Goal: Navigation & Orientation: Understand site structure

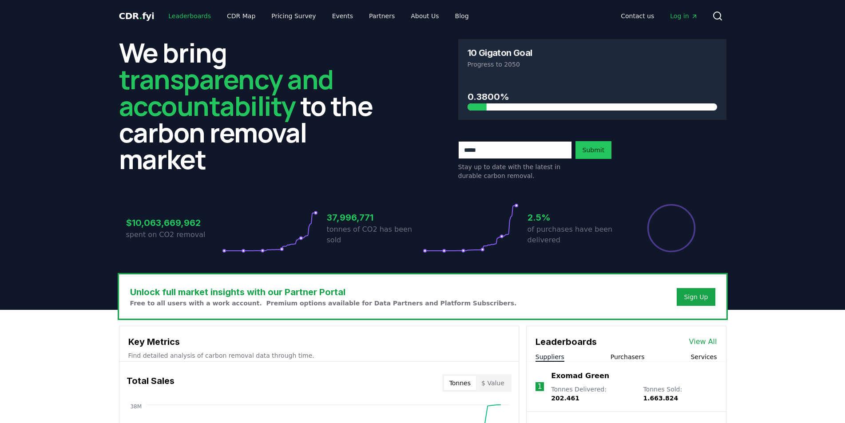
click at [182, 15] on link "Leaderboards" at bounding box center [189, 16] width 57 height 16
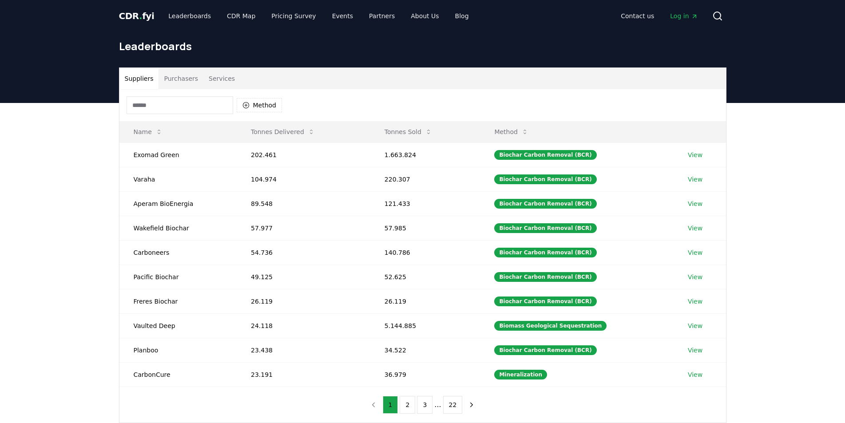
click at [189, 81] on button "Purchasers" at bounding box center [180, 78] width 45 height 21
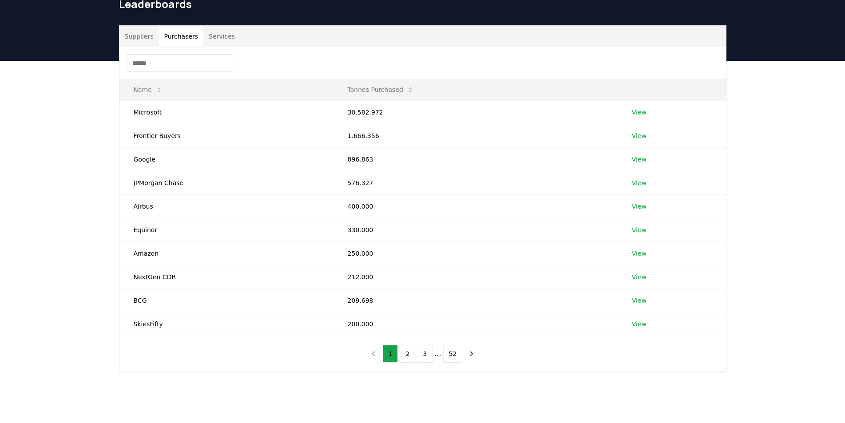
scroll to position [44, 0]
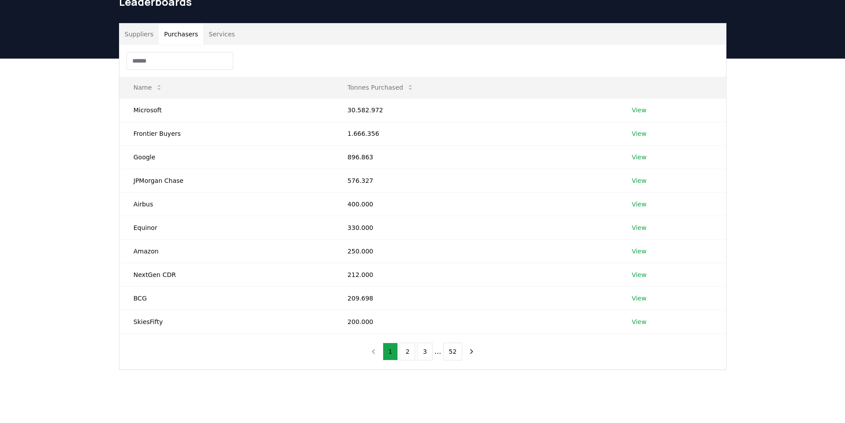
click at [216, 36] on button "Services" at bounding box center [221, 34] width 37 height 21
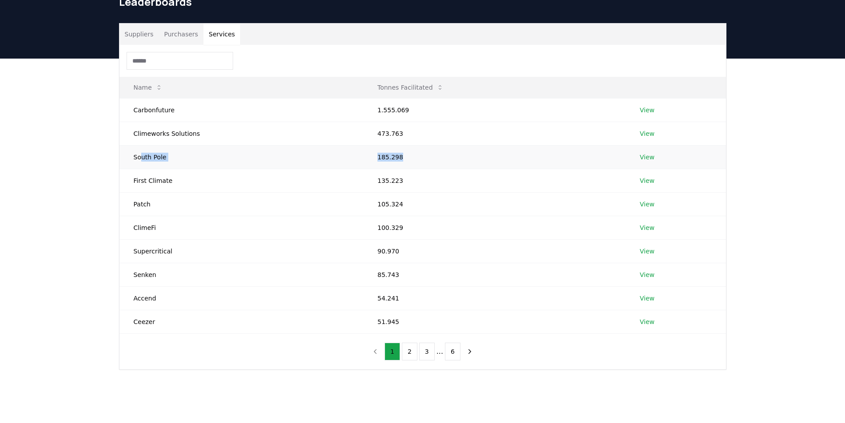
drag, startPoint x: 141, startPoint y: 158, endPoint x: 407, endPoint y: 149, distance: 265.6
click at [407, 149] on tr "South Pole 185.298 View" at bounding box center [422, 157] width 606 height 24
click at [105, 142] on div "Suppliers Purchasers Services Name Tonnes Facilitated Carbonfuture 1.555.069 Vi…" at bounding box center [422, 232] width 845 height 347
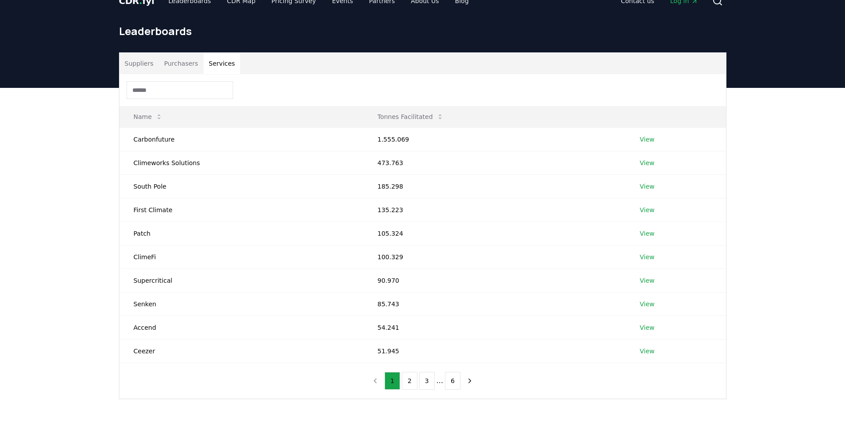
scroll to position [0, 0]
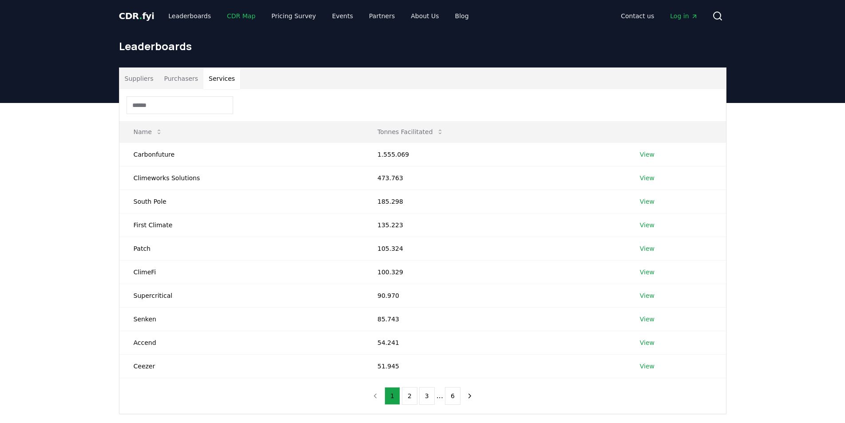
click at [234, 13] on link "CDR Map" at bounding box center [241, 16] width 43 height 16
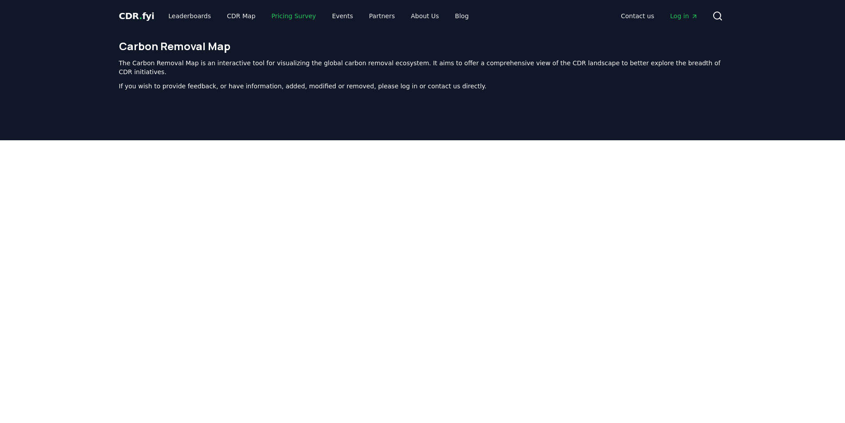
click at [272, 18] on link "Pricing Survey" at bounding box center [293, 16] width 59 height 16
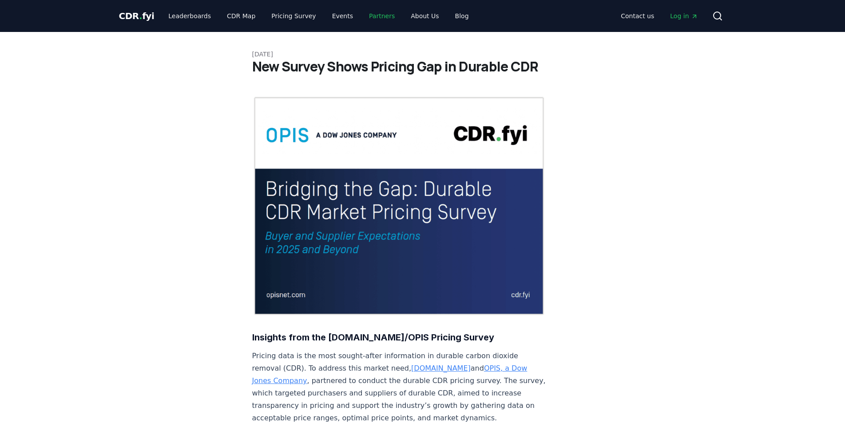
click at [367, 16] on link "Partners" at bounding box center [382, 16] width 40 height 16
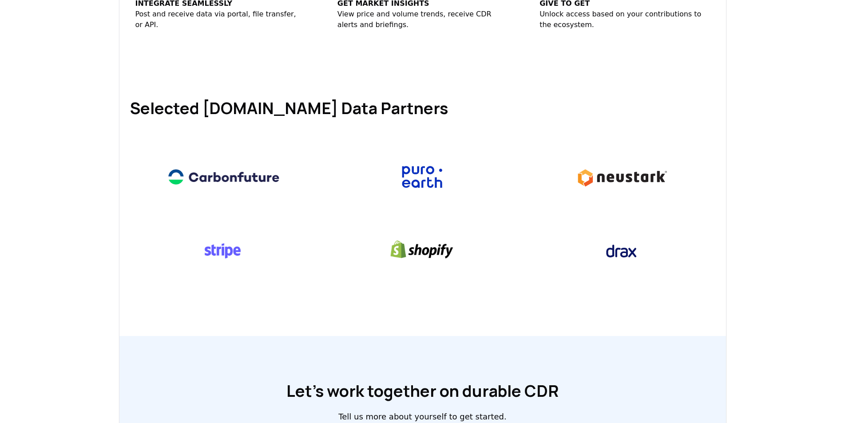
scroll to position [355, 0]
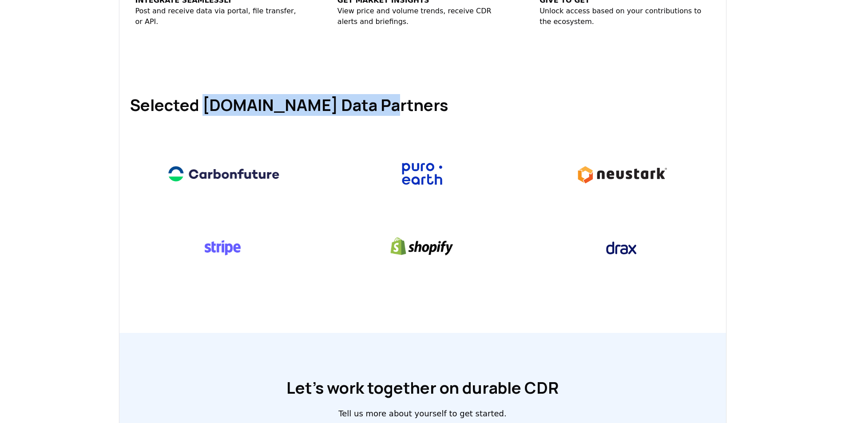
drag, startPoint x: 212, startPoint y: 108, endPoint x: 388, endPoint y: 106, distance: 176.2
click at [388, 106] on h1 "Selected [DOMAIN_NAME] Data Partners" at bounding box center [422, 105] width 585 height 18
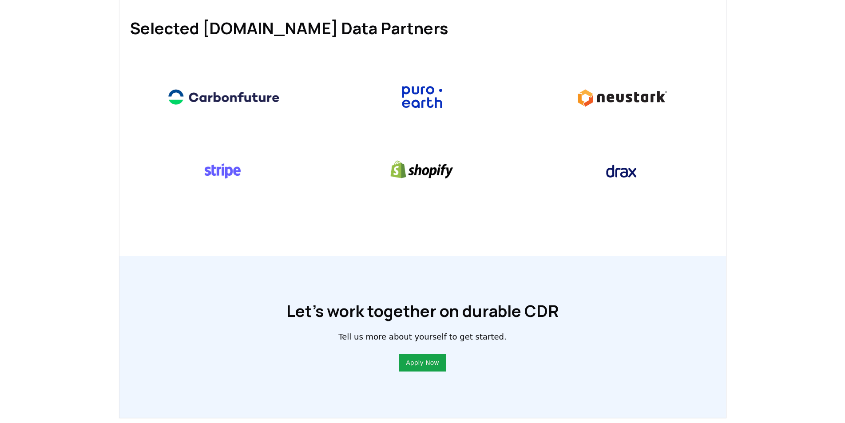
scroll to position [605, 0]
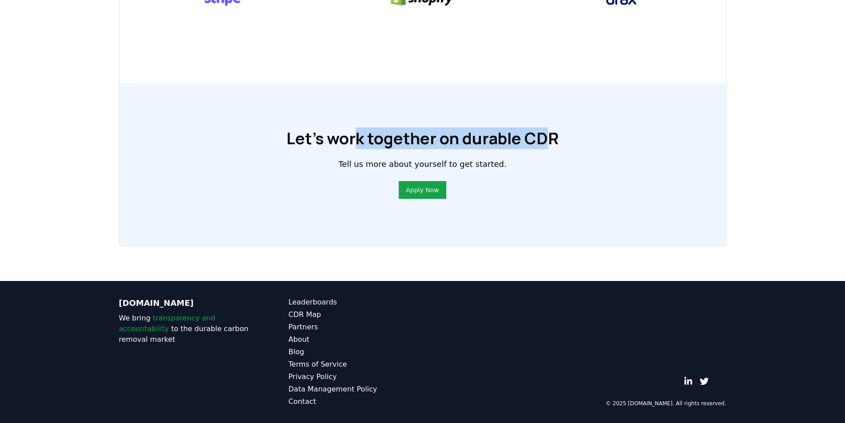
drag, startPoint x: 358, startPoint y: 136, endPoint x: 554, endPoint y: 134, distance: 195.8
click at [553, 134] on h1 "Let’s work together on durable CDR" at bounding box center [422, 139] width 272 height 18
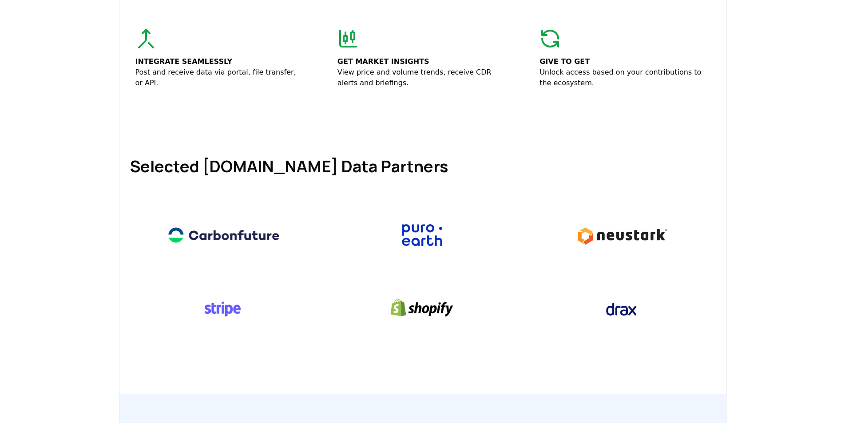
scroll to position [0, 0]
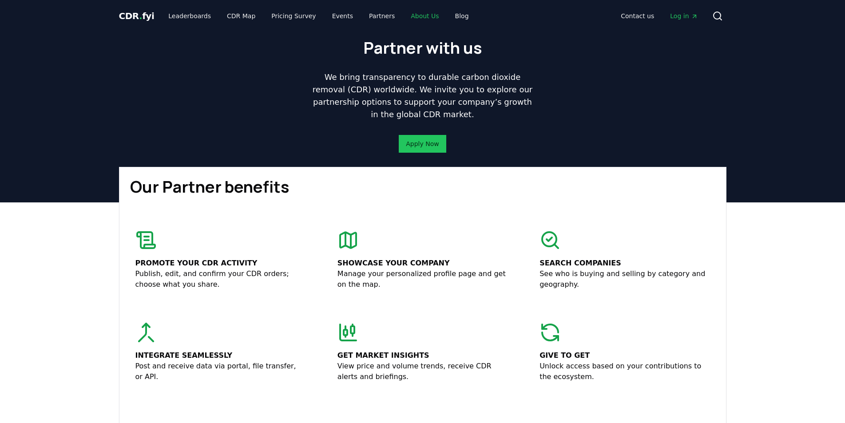
click at [406, 13] on link "About Us" at bounding box center [425, 16] width 42 height 16
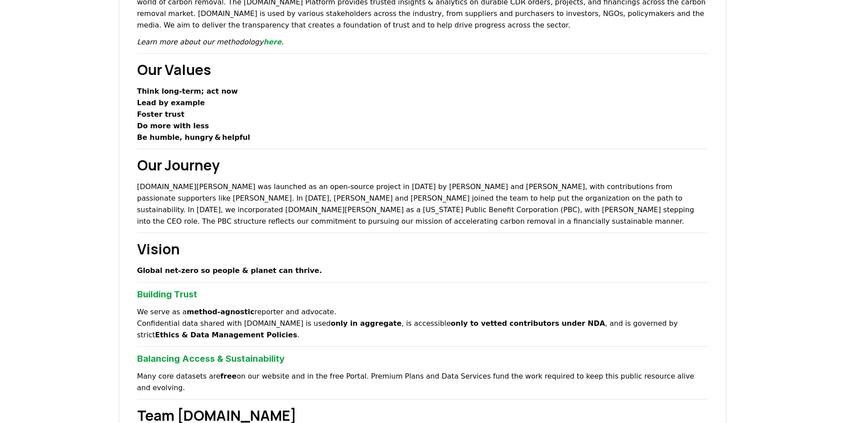
scroll to position [266, 0]
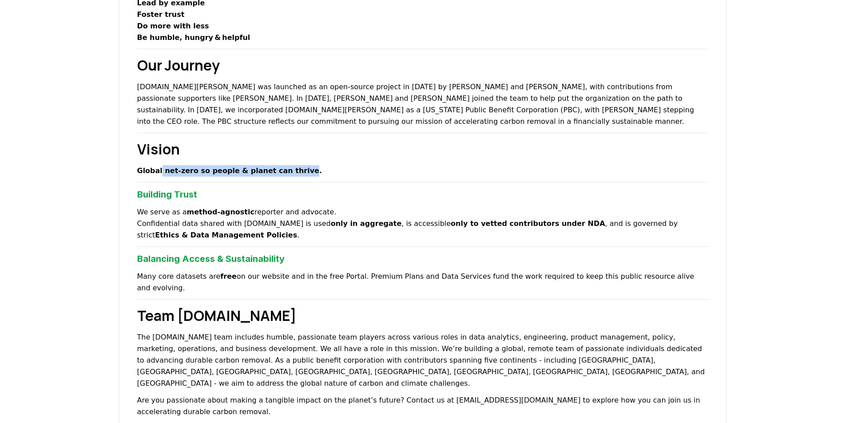
drag, startPoint x: 159, startPoint y: 168, endPoint x: 293, endPoint y: 171, distance: 134.5
click at [293, 171] on strong "Global net‑zero so people & planet can thrive." at bounding box center [229, 170] width 185 height 8
click at [301, 166] on p "Global net‑zero so people & planet can thrive." at bounding box center [422, 171] width 571 height 12
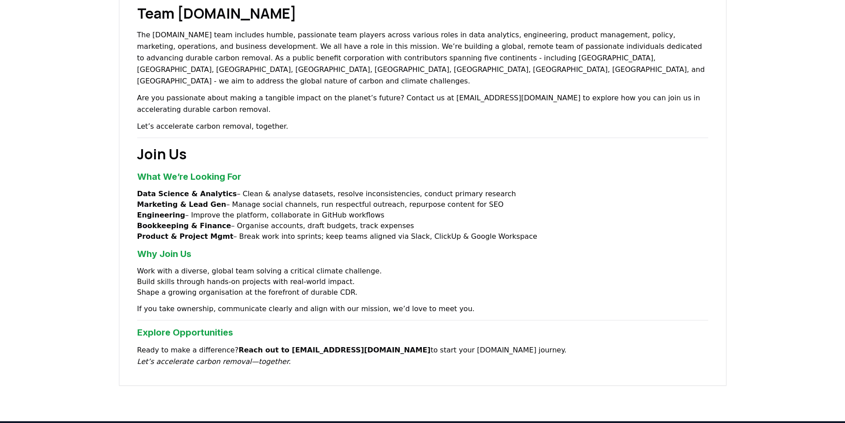
scroll to position [621, 0]
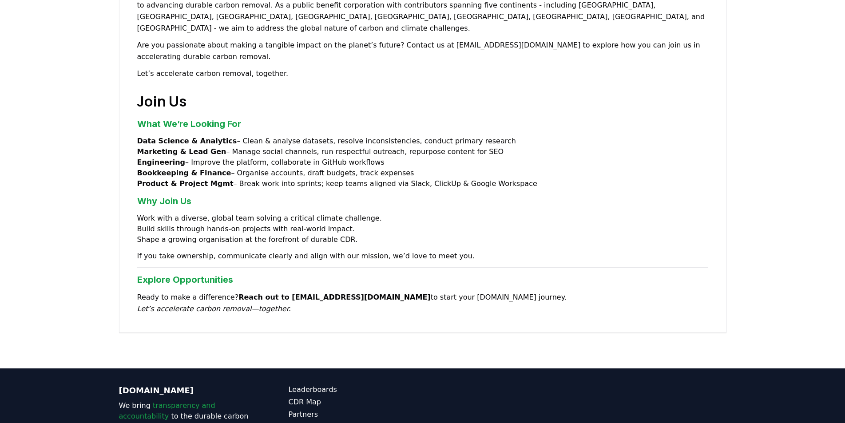
drag, startPoint x: 192, startPoint y: 121, endPoint x: 511, endPoint y: 143, distance: 319.9
click at [511, 143] on ul "Data Science & Analytics – Clean & analyse datasets, resolve inconsistencies, c…" at bounding box center [422, 162] width 571 height 53
click at [511, 168] on li "Bookkeeping & Finance – Organise accounts, draft budgets, track expenses" at bounding box center [422, 173] width 571 height 11
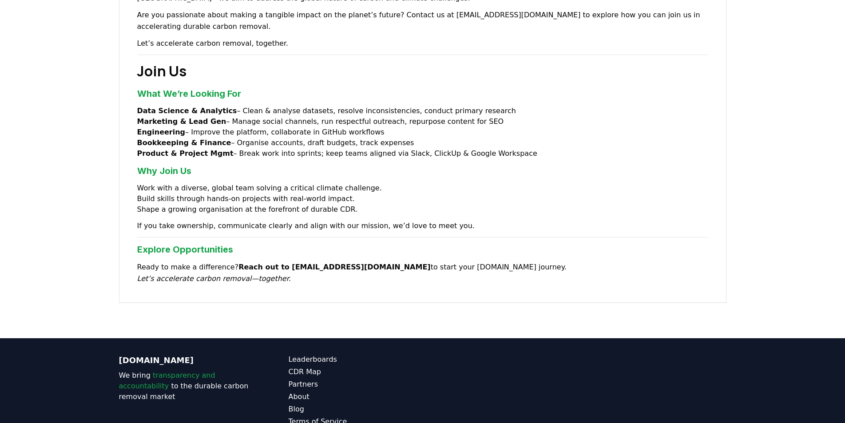
scroll to position [630, 0]
